Goal: Check status: Check status

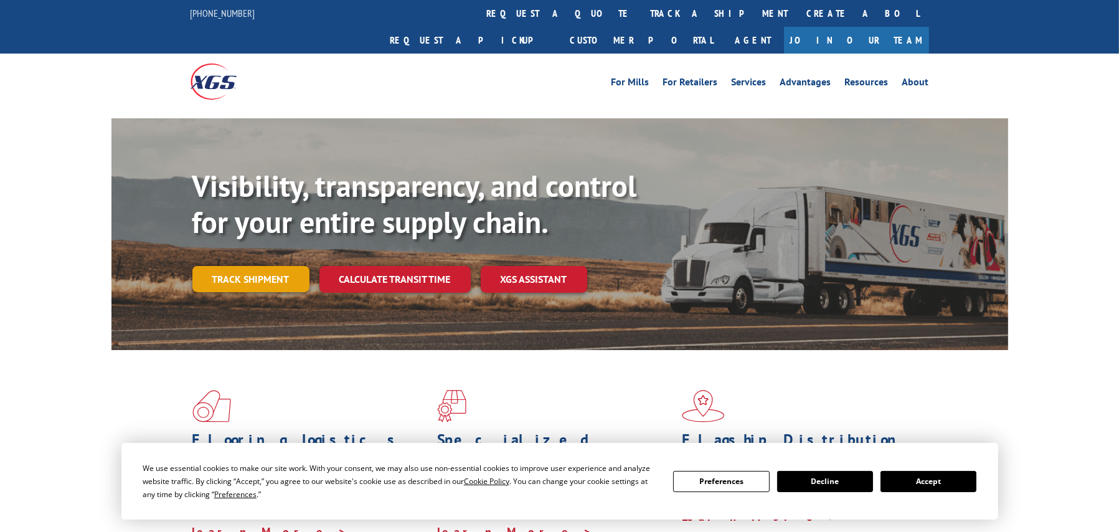
click at [256, 266] on link "Track shipment" at bounding box center [250, 279] width 117 height 26
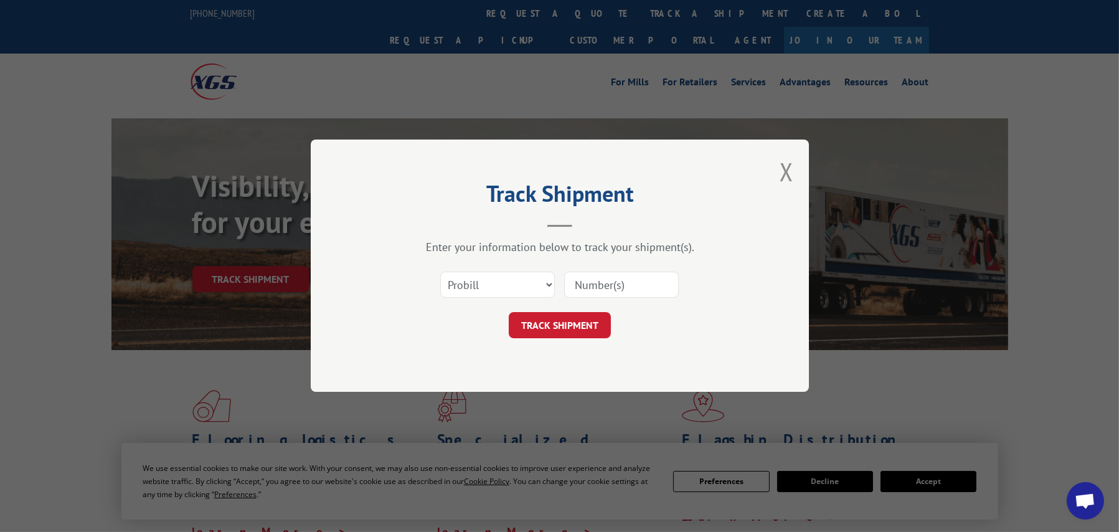
click at [591, 279] on input at bounding box center [621, 285] width 115 height 26
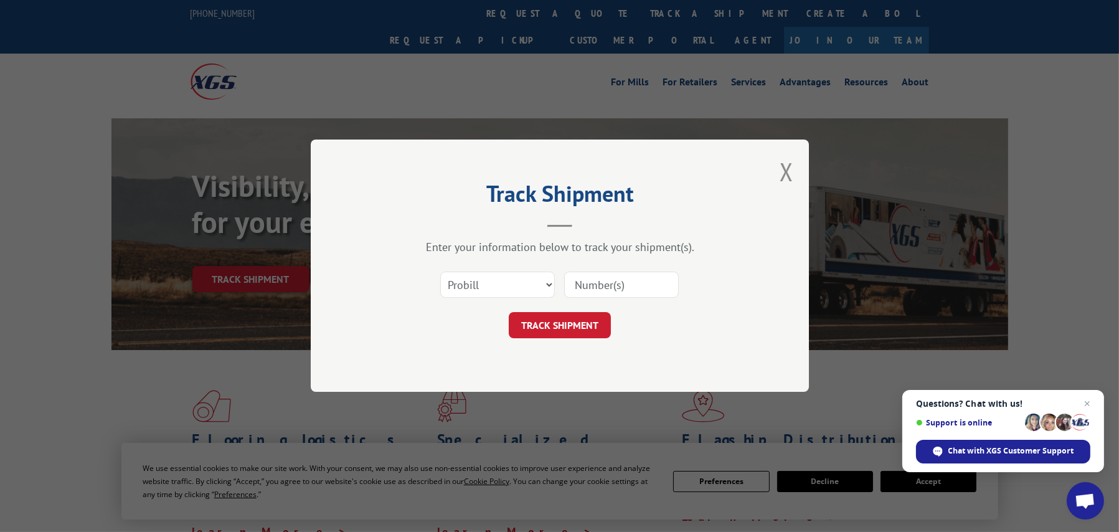
paste input "535252"
type input "535252"
click at [565, 319] on button "TRACK SHIPMENT" at bounding box center [560, 326] width 102 height 26
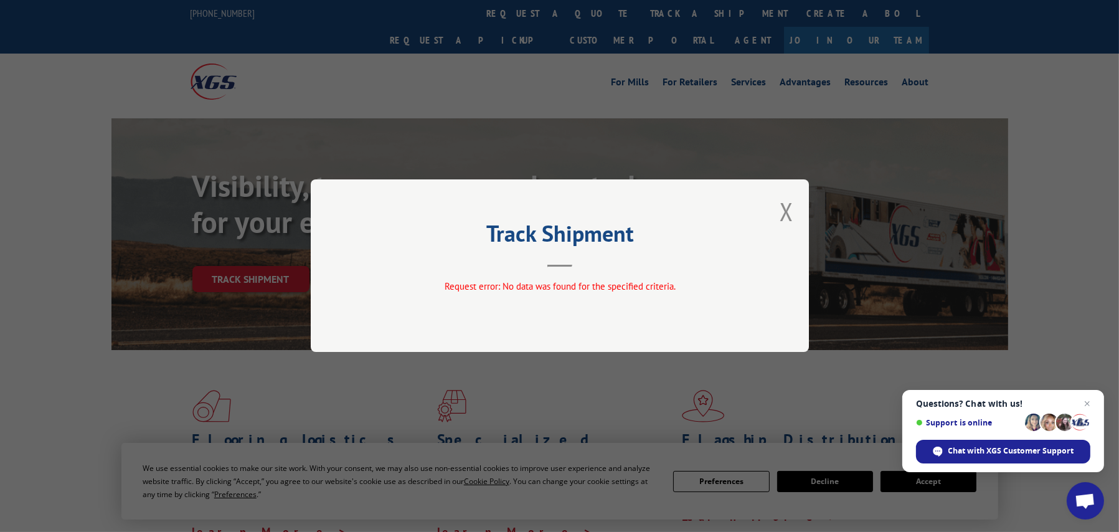
click at [623, 278] on div "Track Shipment Request error: No data was found for the specified criteria." at bounding box center [560, 265] width 498 height 172
click at [783, 205] on button "Close modal" at bounding box center [786, 211] width 14 height 33
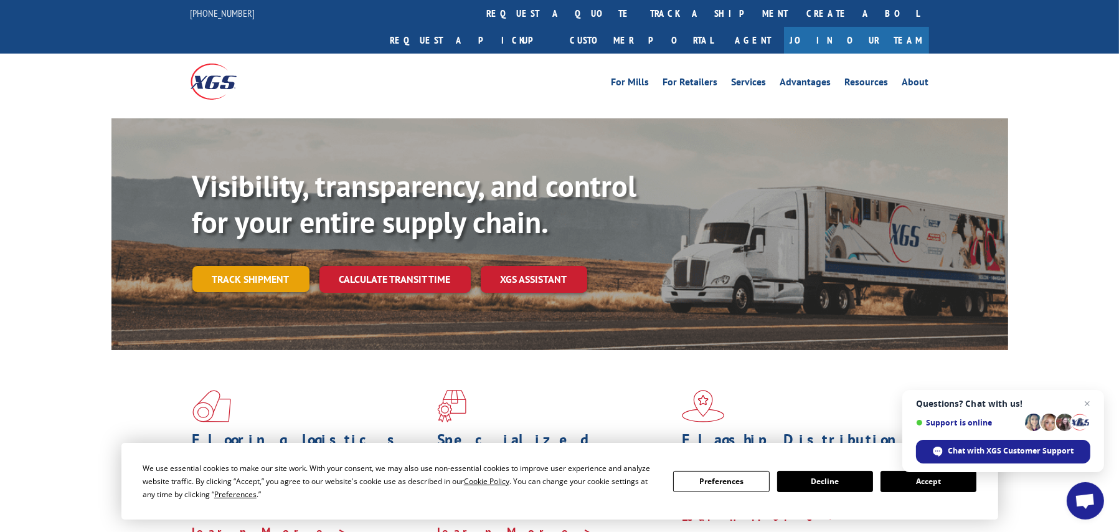
click at [220, 266] on link "Track shipment" at bounding box center [250, 279] width 117 height 26
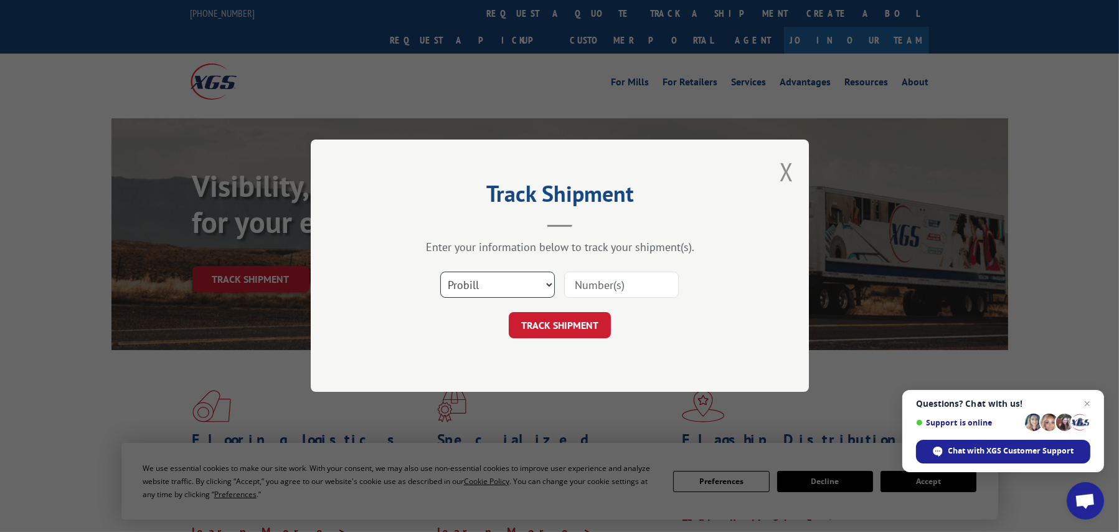
click at [534, 283] on select "Select category... Probill BOL PO" at bounding box center [497, 285] width 115 height 26
select select "bol"
click at [440, 272] on select "Select category... Probill BOL PO" at bounding box center [497, 285] width 115 height 26
click at [588, 285] on input at bounding box center [621, 285] width 115 height 26
paste input "535252"
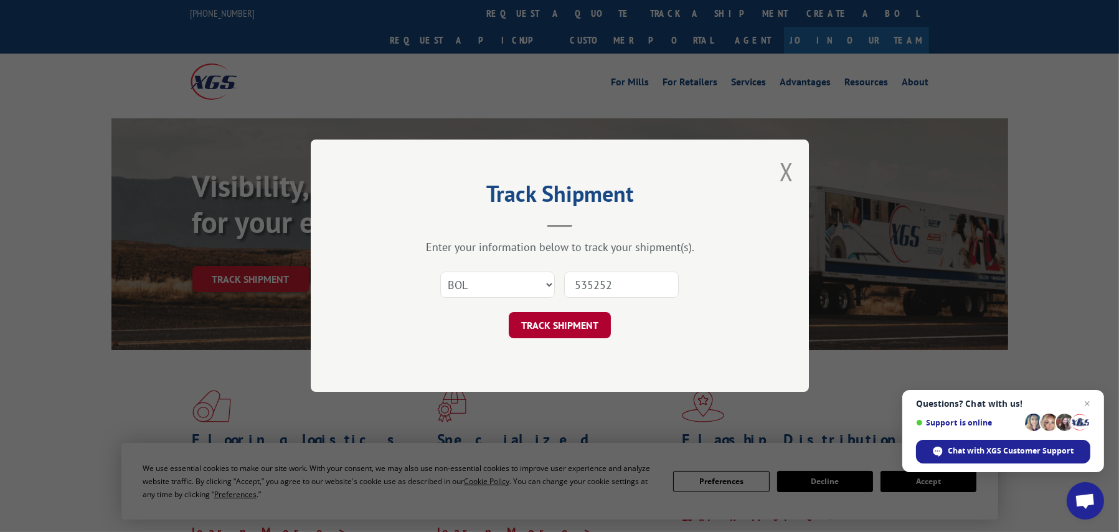
type input "535252"
click at [553, 323] on button "TRACK SHIPMENT" at bounding box center [560, 326] width 102 height 26
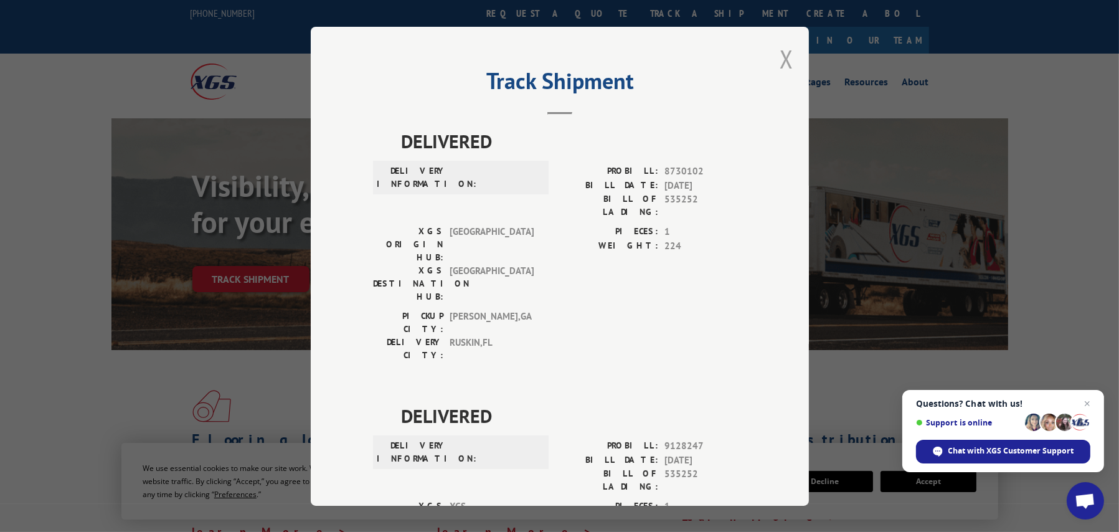
click at [784, 54] on button "Close modal" at bounding box center [786, 58] width 14 height 33
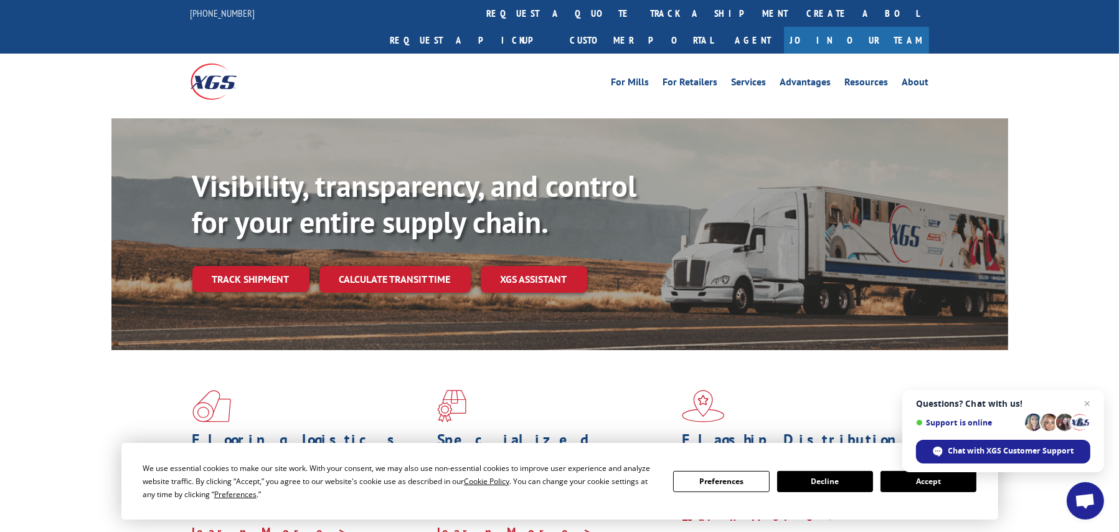
click at [931, 482] on button "Accept" at bounding box center [928, 481] width 96 height 21
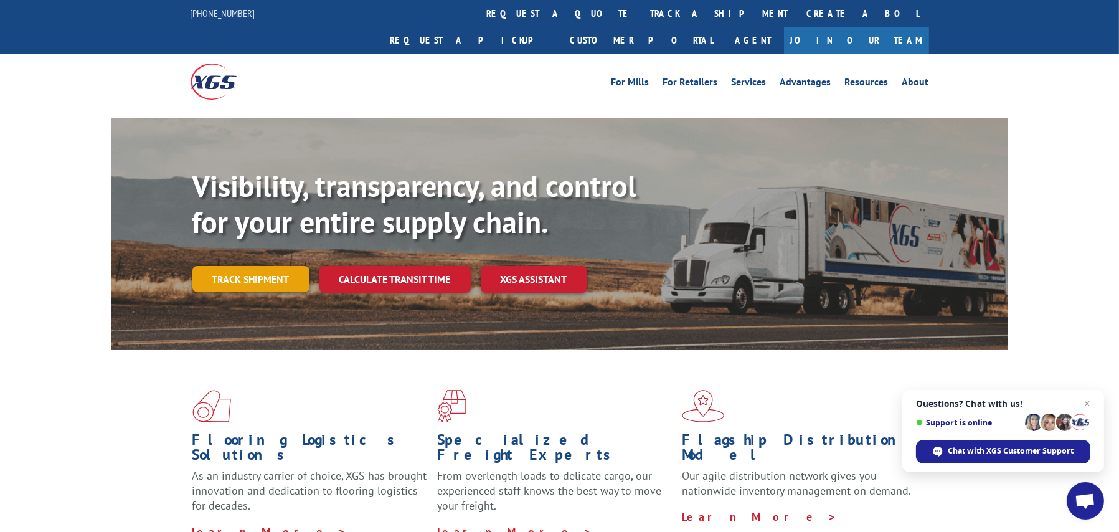
click at [227, 266] on link "Track shipment" at bounding box center [250, 279] width 117 height 26
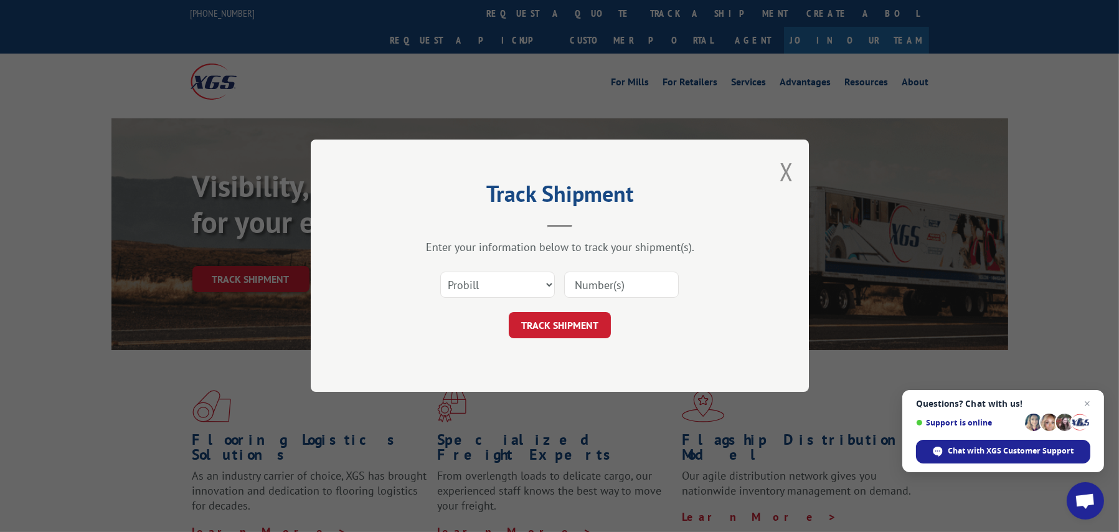
click at [591, 288] on input at bounding box center [621, 285] width 115 height 26
paste input "5569277"
type input "5569277"
click at [560, 318] on button "TRACK SHIPMENT" at bounding box center [560, 326] width 102 height 26
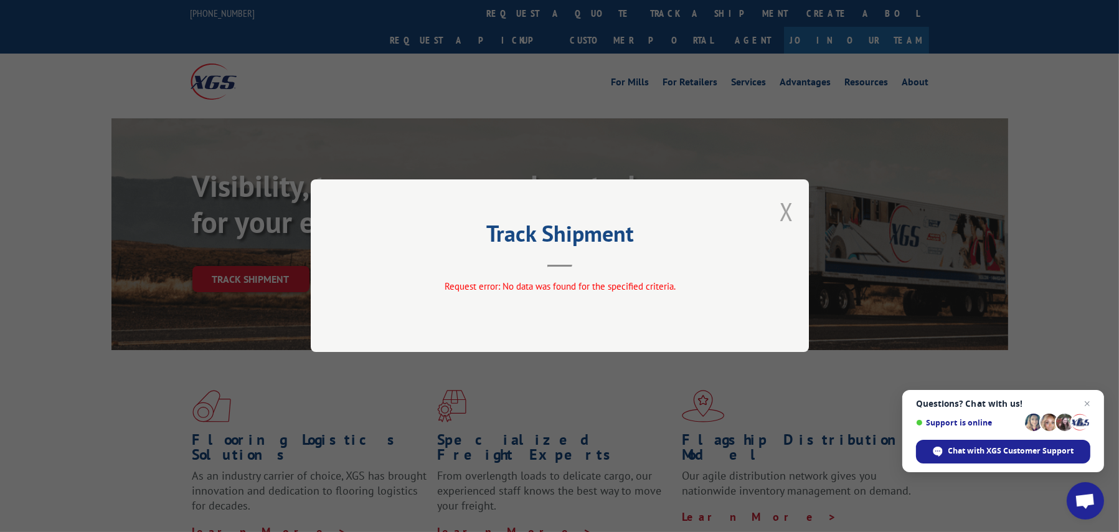
click at [780, 211] on button "Close modal" at bounding box center [786, 211] width 14 height 33
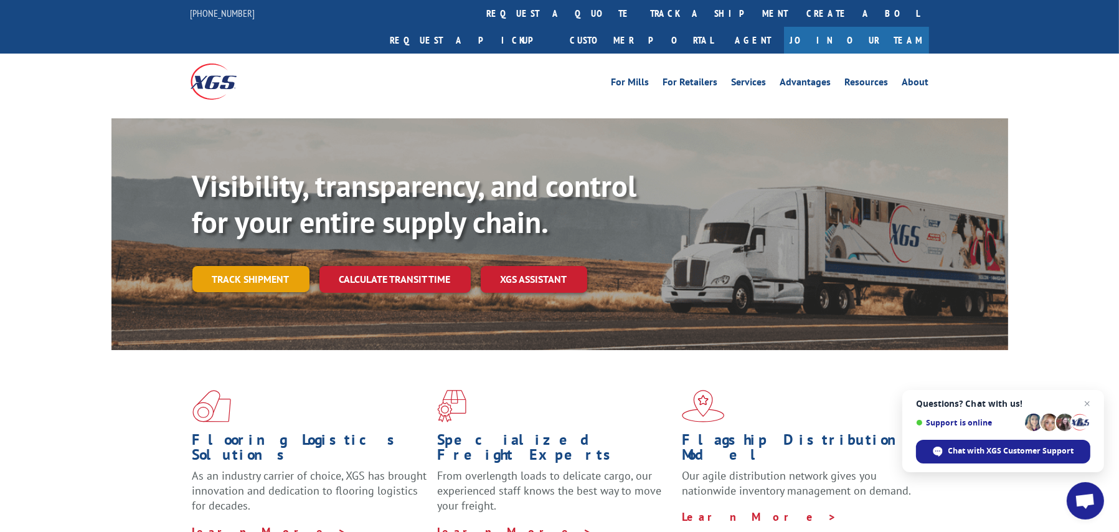
click at [261, 266] on link "Track shipment" at bounding box center [250, 279] width 117 height 26
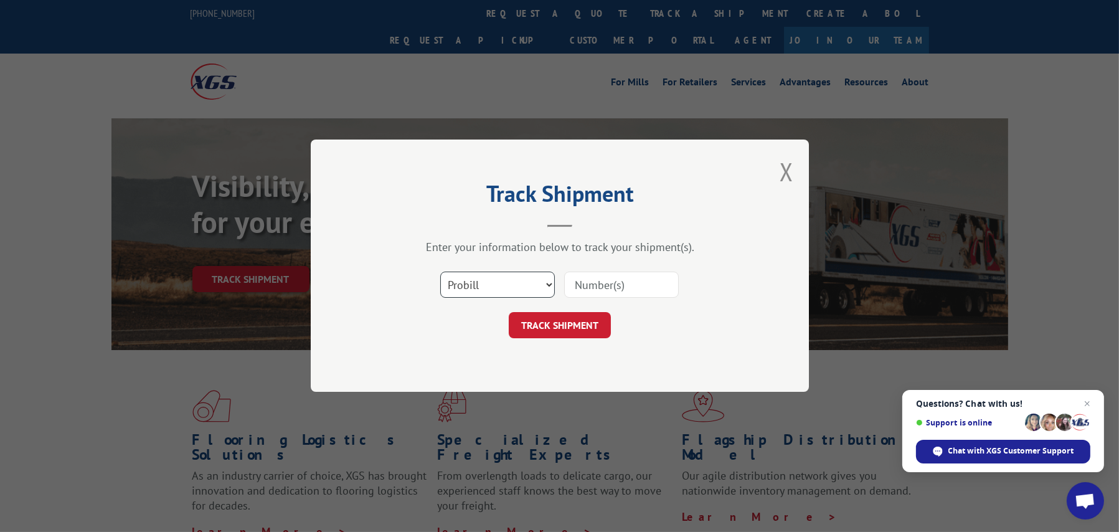
click at [502, 280] on select "Select category... Probill BOL PO" at bounding box center [497, 285] width 115 height 26
select select "bol"
click at [440, 272] on select "Select category... Probill BOL PO" at bounding box center [497, 285] width 115 height 26
click at [570, 289] on input at bounding box center [621, 285] width 115 height 26
paste input "5569277"
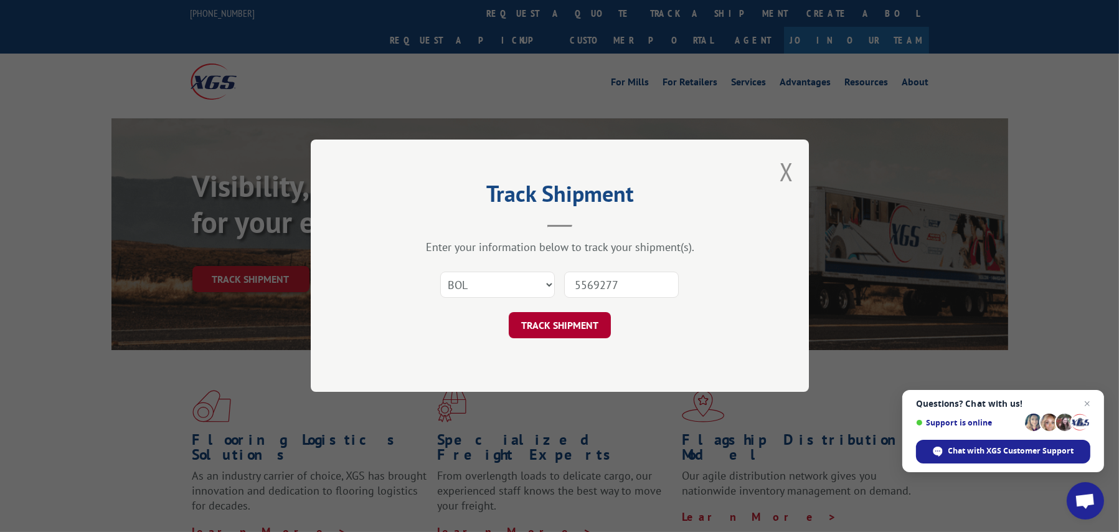
type input "5569277"
click at [543, 324] on button "TRACK SHIPMENT" at bounding box center [560, 326] width 102 height 26
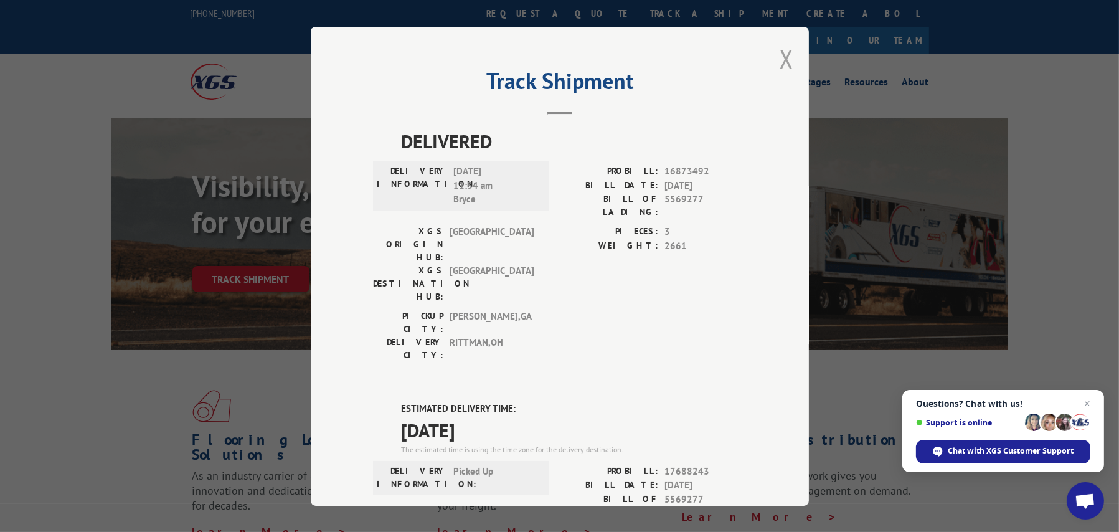
click at [779, 59] on button "Close modal" at bounding box center [786, 58] width 14 height 33
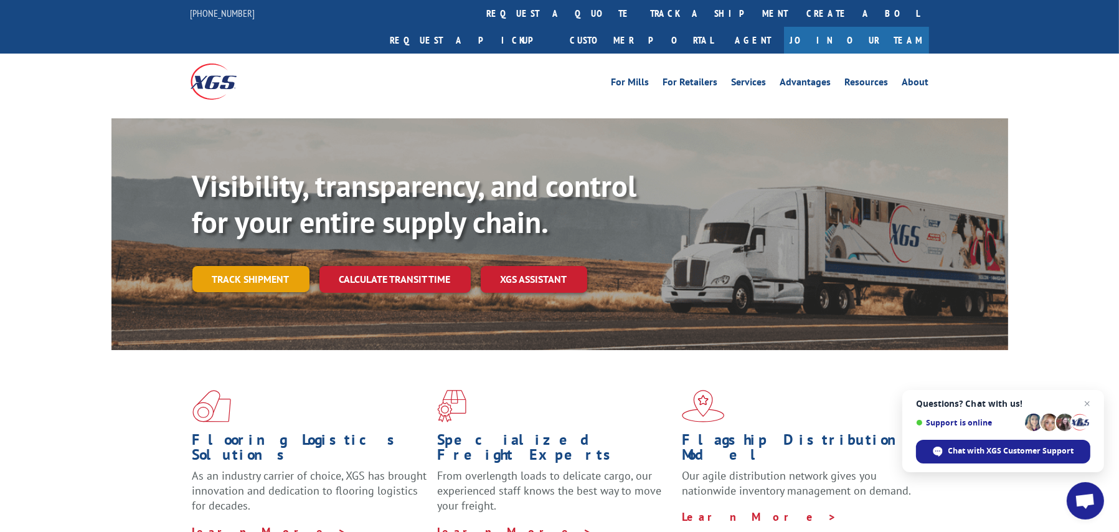
click at [238, 266] on link "Track shipment" at bounding box center [250, 279] width 117 height 26
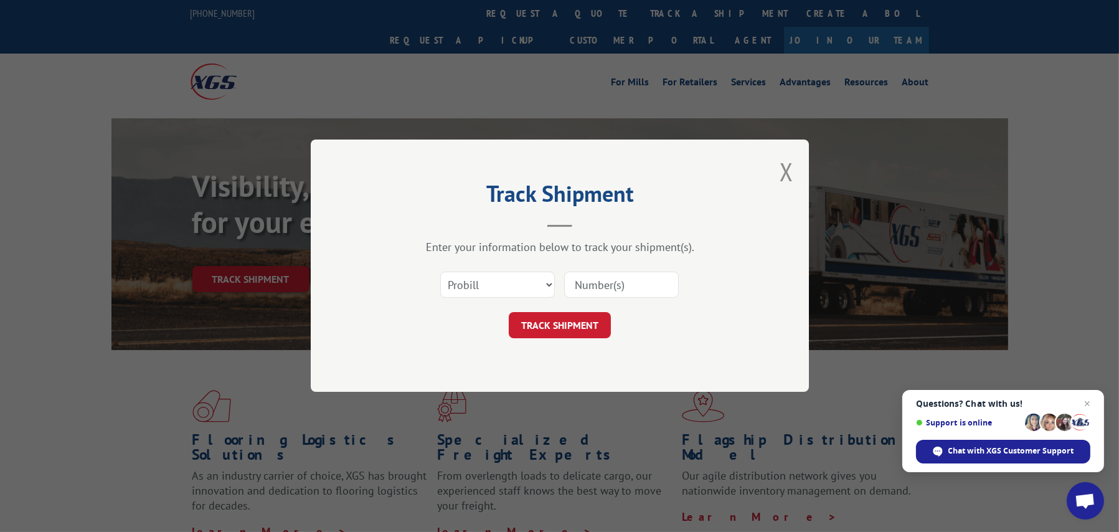
click at [590, 283] on input at bounding box center [621, 285] width 115 height 26
paste input "5569277"
type input "5569277"
click at [565, 320] on button "TRACK SHIPMENT" at bounding box center [560, 326] width 102 height 26
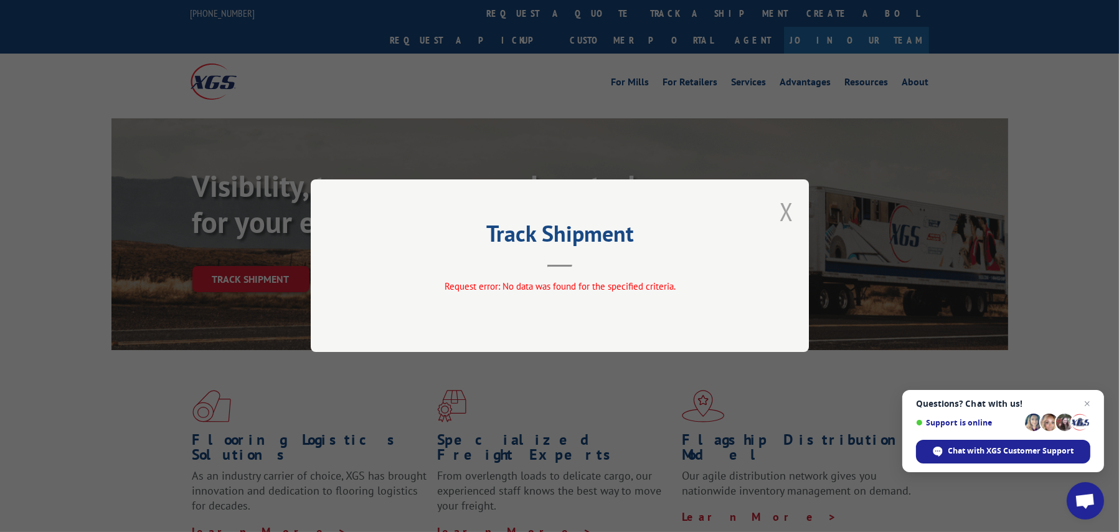
click at [781, 209] on button "Close modal" at bounding box center [786, 211] width 14 height 33
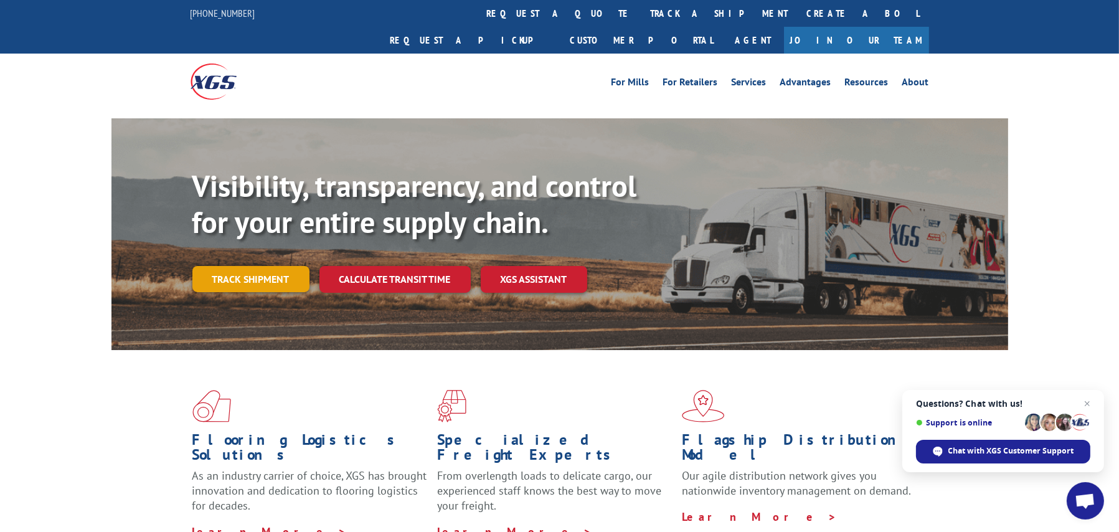
click at [289, 266] on link "Track shipment" at bounding box center [250, 279] width 117 height 26
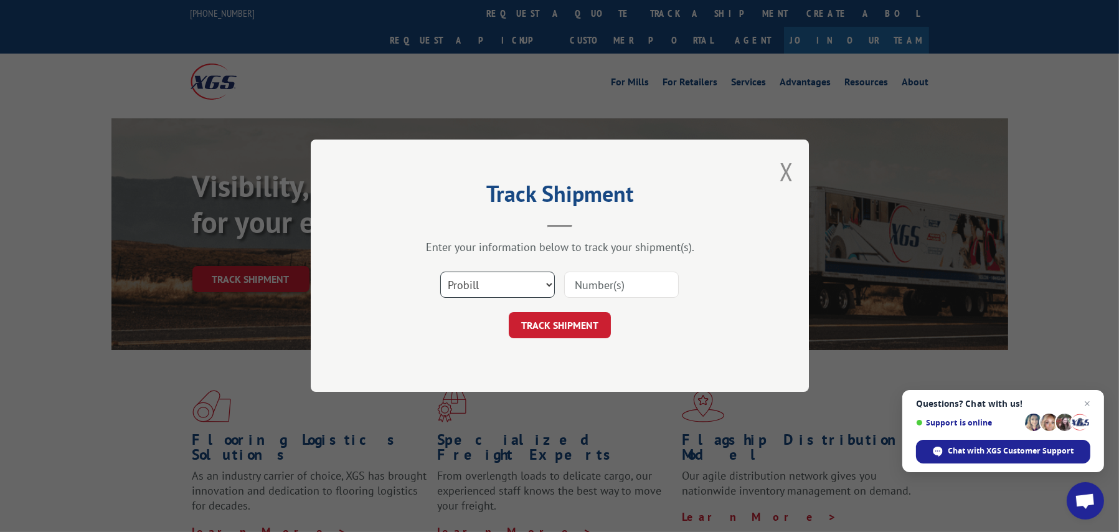
click at [542, 281] on select "Select category... Probill BOL PO" at bounding box center [497, 285] width 115 height 26
select select "bol"
click at [440, 272] on select "Select category... Probill BOL PO" at bounding box center [497, 285] width 115 height 26
paste input "5569277"
type input "5569277"
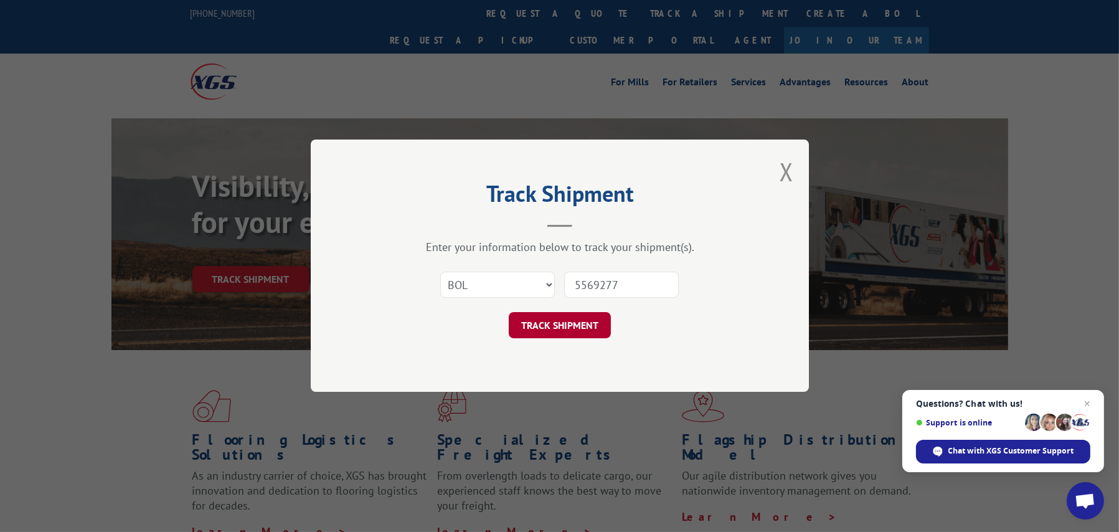
click at [560, 326] on button "TRACK SHIPMENT" at bounding box center [560, 326] width 102 height 26
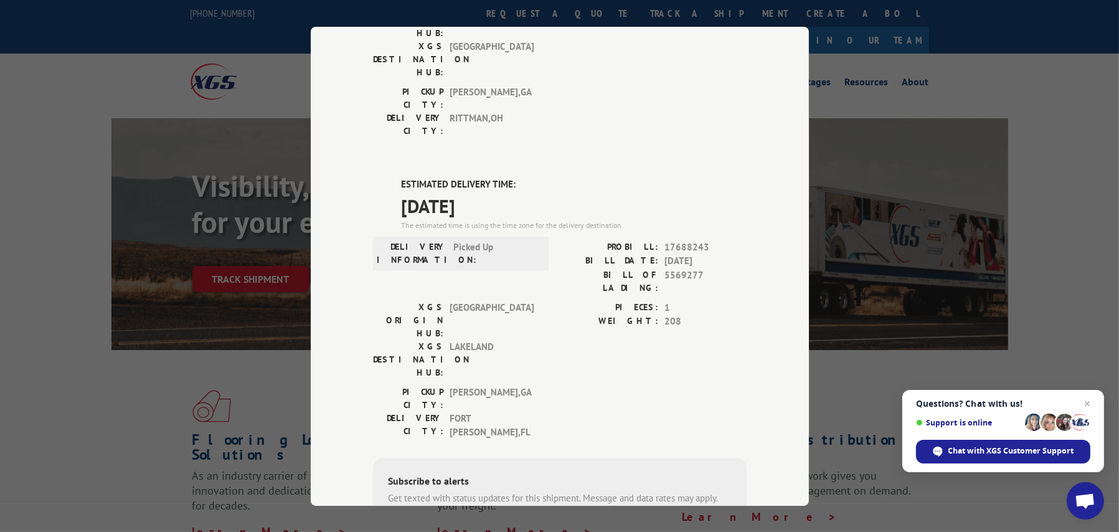
scroll to position [249, 0]
